Goal: Find specific fact: Find specific fact

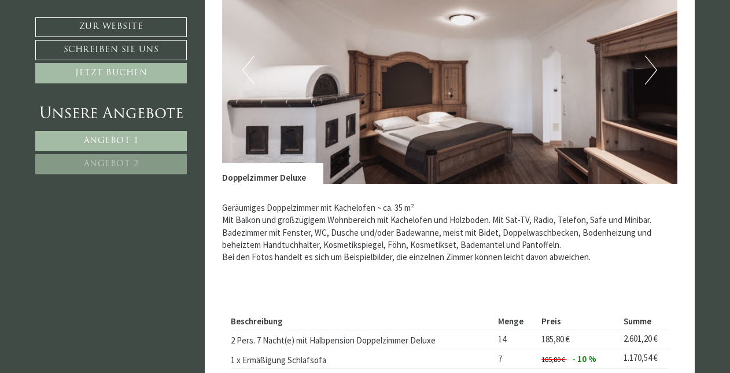
scroll to position [567, 0]
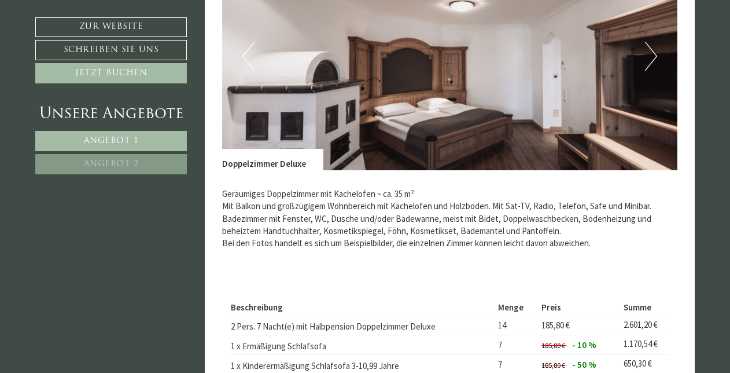
click at [649, 57] on button "Next" at bounding box center [651, 56] width 12 height 29
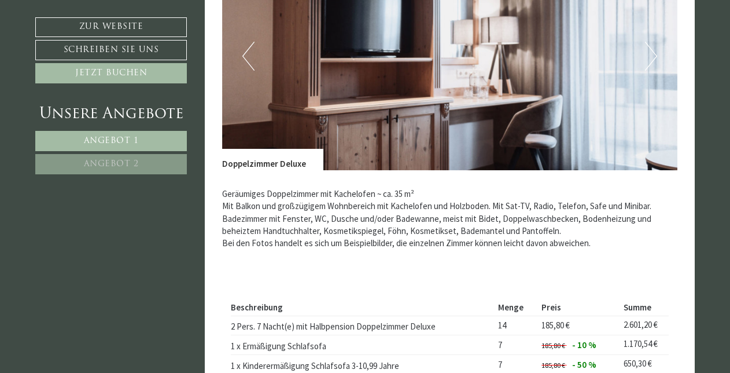
click at [654, 57] on button "Next" at bounding box center [651, 56] width 12 height 29
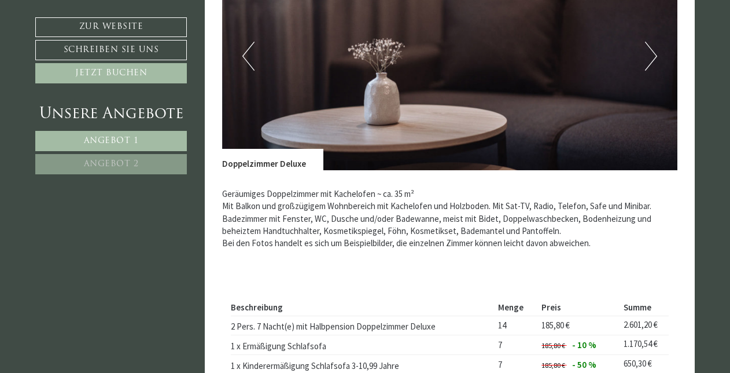
click at [659, 57] on img at bounding box center [450, 56] width 456 height 228
click at [652, 57] on button "Next" at bounding box center [651, 56] width 12 height 29
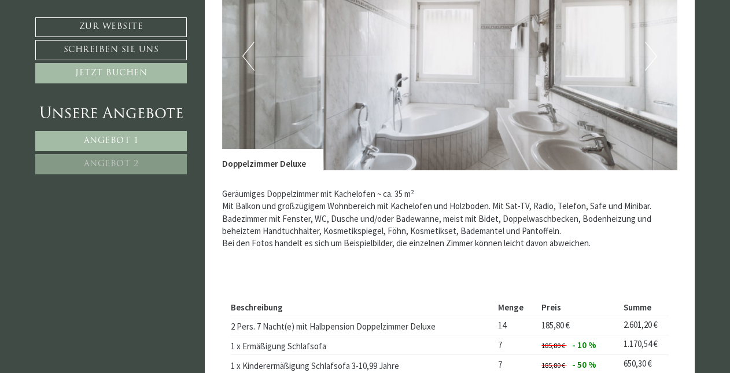
click at [652, 57] on button "Next" at bounding box center [651, 56] width 12 height 29
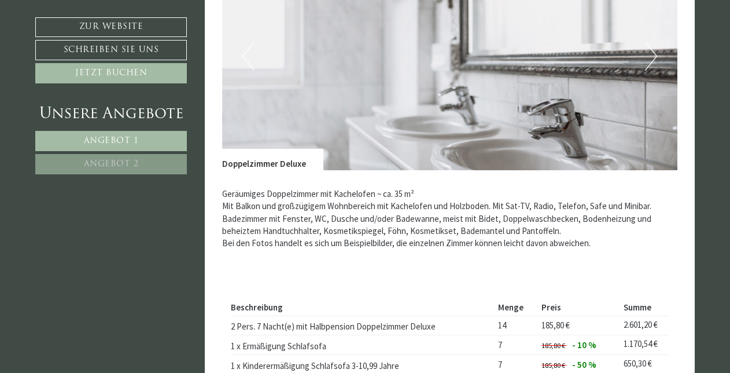
click at [652, 57] on button "Next" at bounding box center [651, 56] width 12 height 29
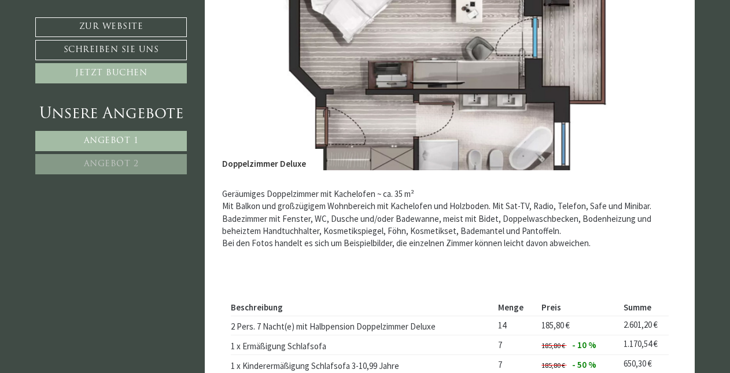
click at [652, 57] on button "Next" at bounding box center [651, 56] width 12 height 29
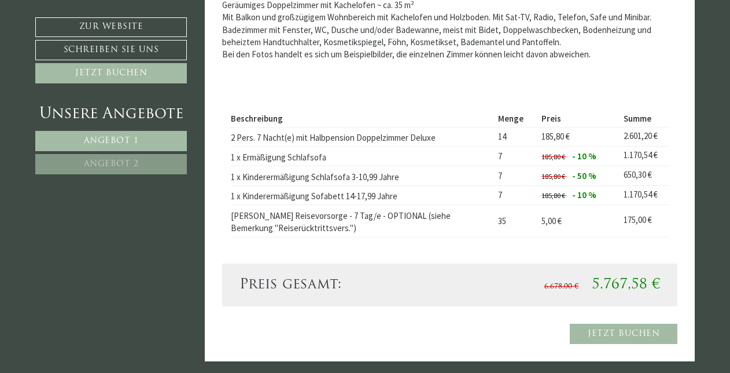
scroll to position [760, 0]
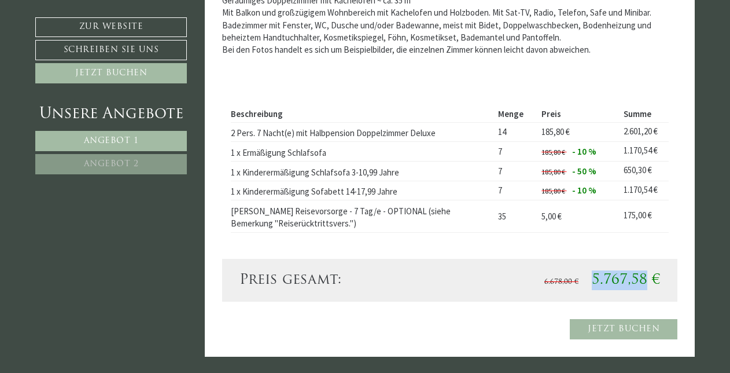
drag, startPoint x: 594, startPoint y: 278, endPoint x: 648, endPoint y: 274, distance: 53.9
click at [648, 274] on span "5.767,58 €" at bounding box center [626, 280] width 68 height 14
copy span "5.767,58"
